Goal: Task Accomplishment & Management: Use online tool/utility

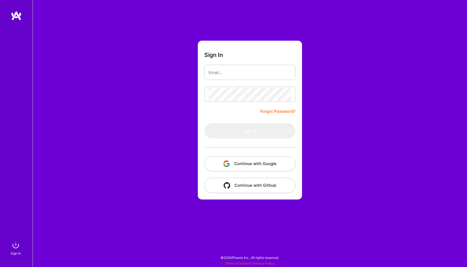
type input "[EMAIL_ADDRESS][DOMAIN_NAME]"
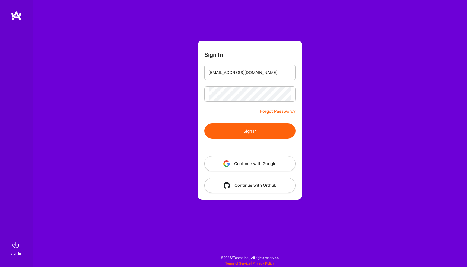
click at [237, 133] on button "Sign In" at bounding box center [249, 130] width 91 height 15
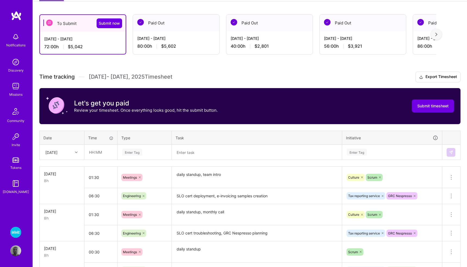
scroll to position [86, 0]
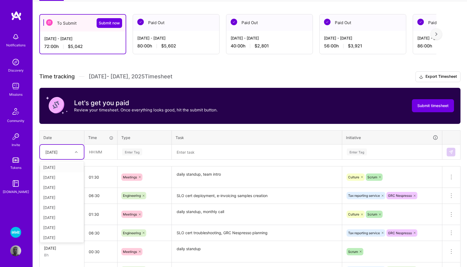
click at [76, 151] on icon at bounding box center [76, 152] width 3 height 3
click at [59, 216] on div "[DATE]" at bounding box center [62, 217] width 44 height 10
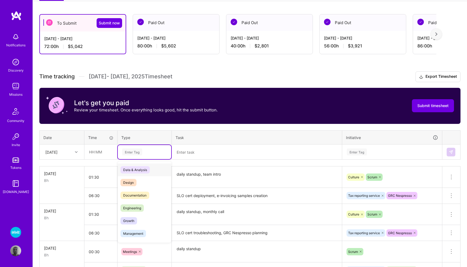
click at [134, 151] on div "Enter Tag" at bounding box center [132, 152] width 20 height 8
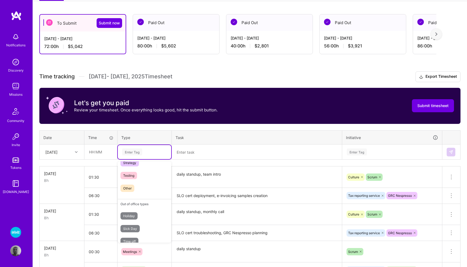
scroll to position [155, 0]
click at [137, 222] on span "Sick Day" at bounding box center [129, 221] width 19 height 7
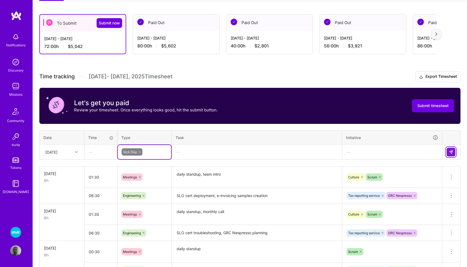
click at [451, 149] on button at bounding box center [450, 152] width 9 height 9
